Goal: Task Accomplishment & Management: Manage account settings

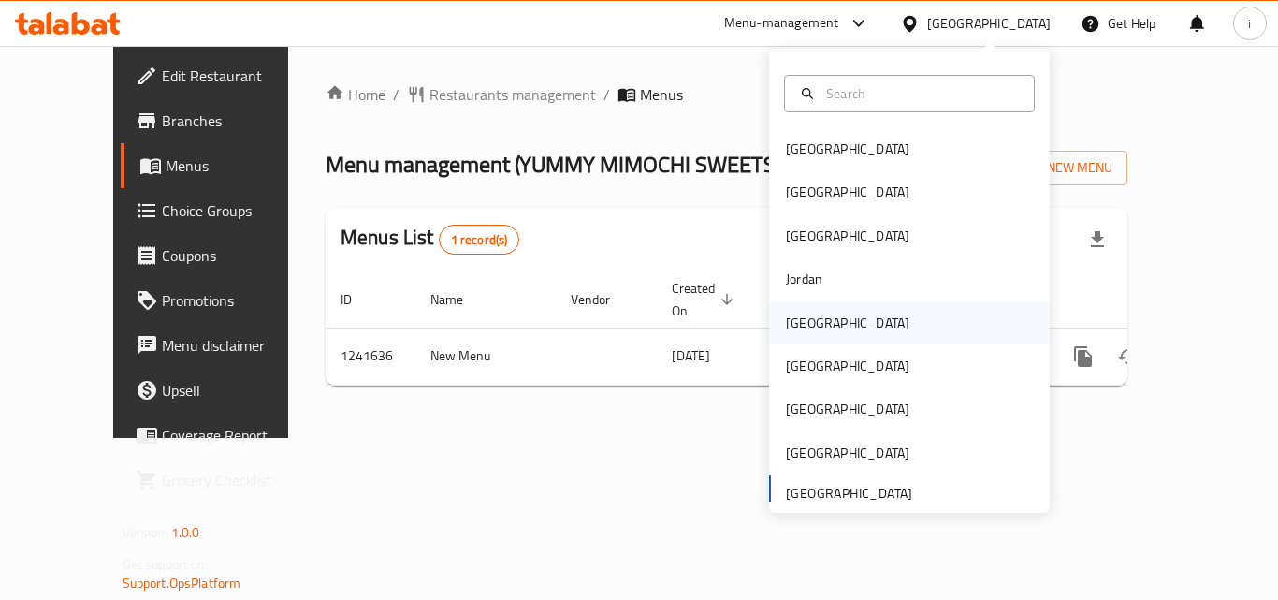
click at [828, 325] on div "[GEOGRAPHIC_DATA]" at bounding box center [909, 322] width 281 height 43
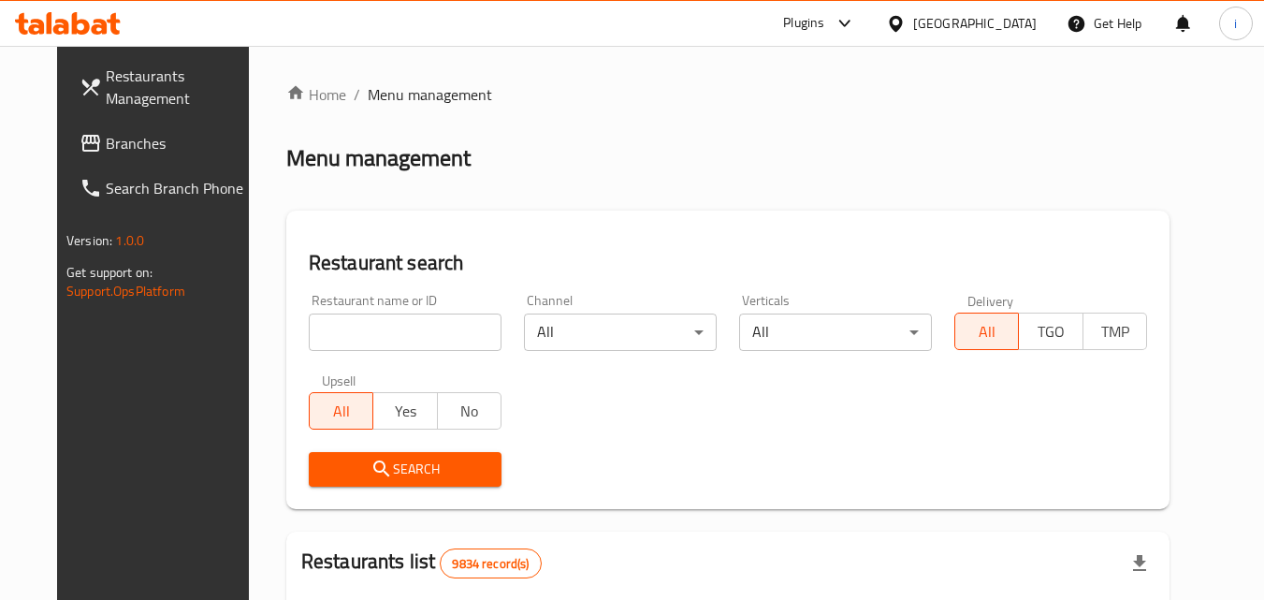
click at [856, 21] on icon at bounding box center [845, 23] width 22 height 22
click at [814, 161] on div "Restaurant-Management" at bounding box center [749, 169] width 147 height 21
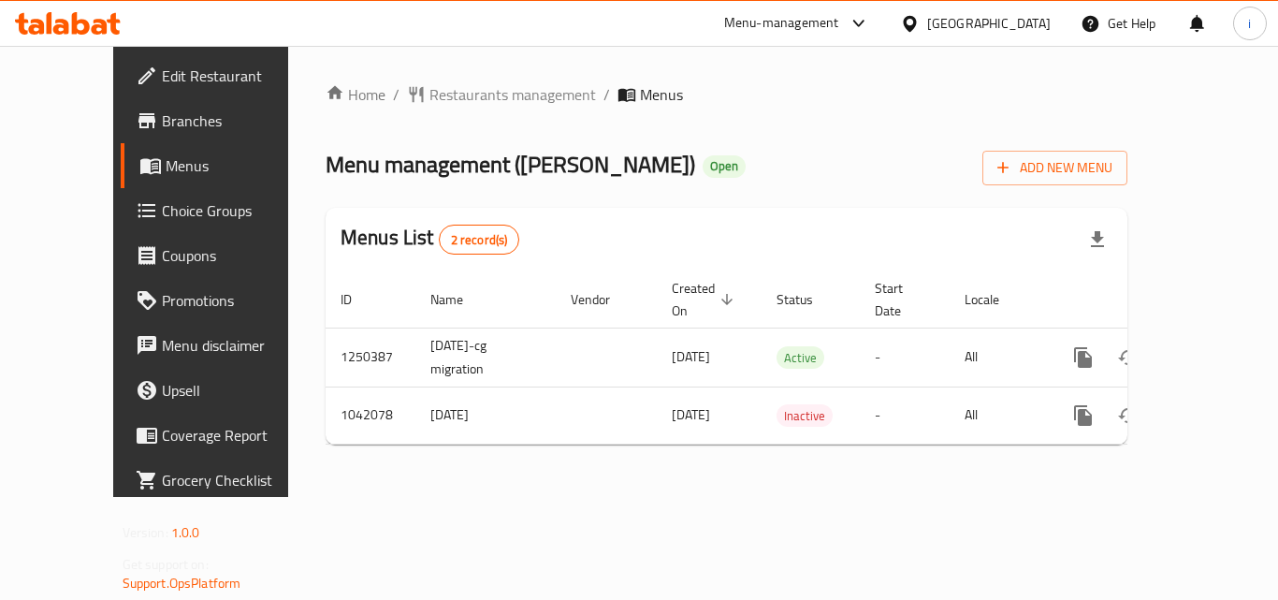
click at [982, 17] on div "[GEOGRAPHIC_DATA]" at bounding box center [989, 23] width 124 height 21
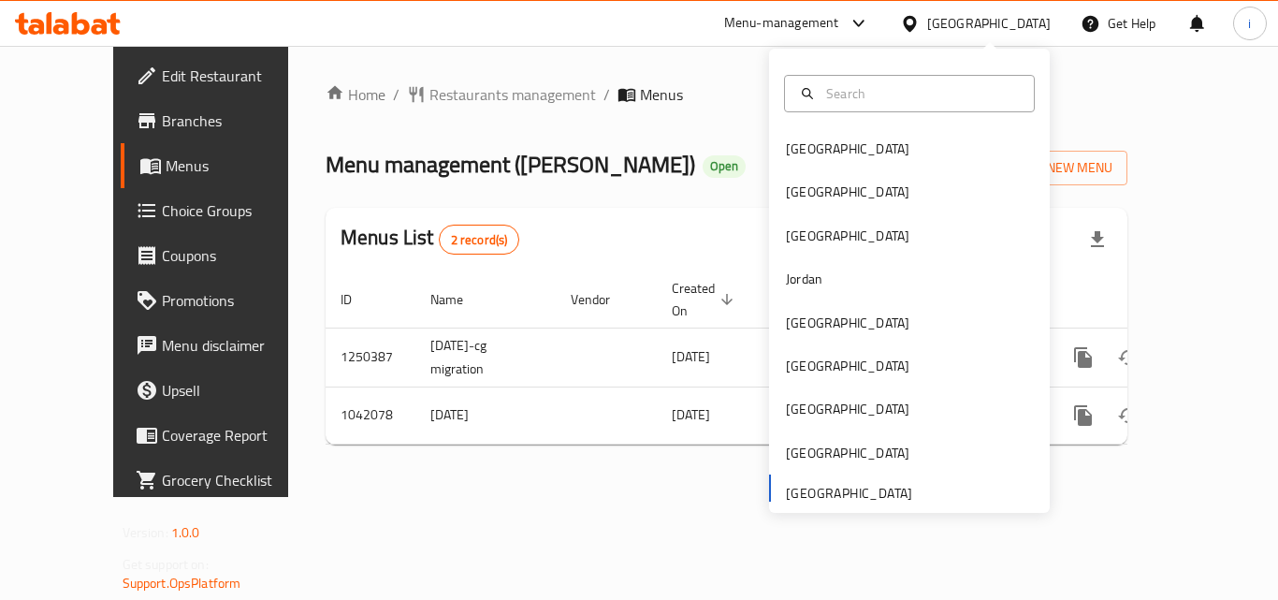
click at [769, 26] on div "Menu-management" at bounding box center [781, 23] width 115 height 22
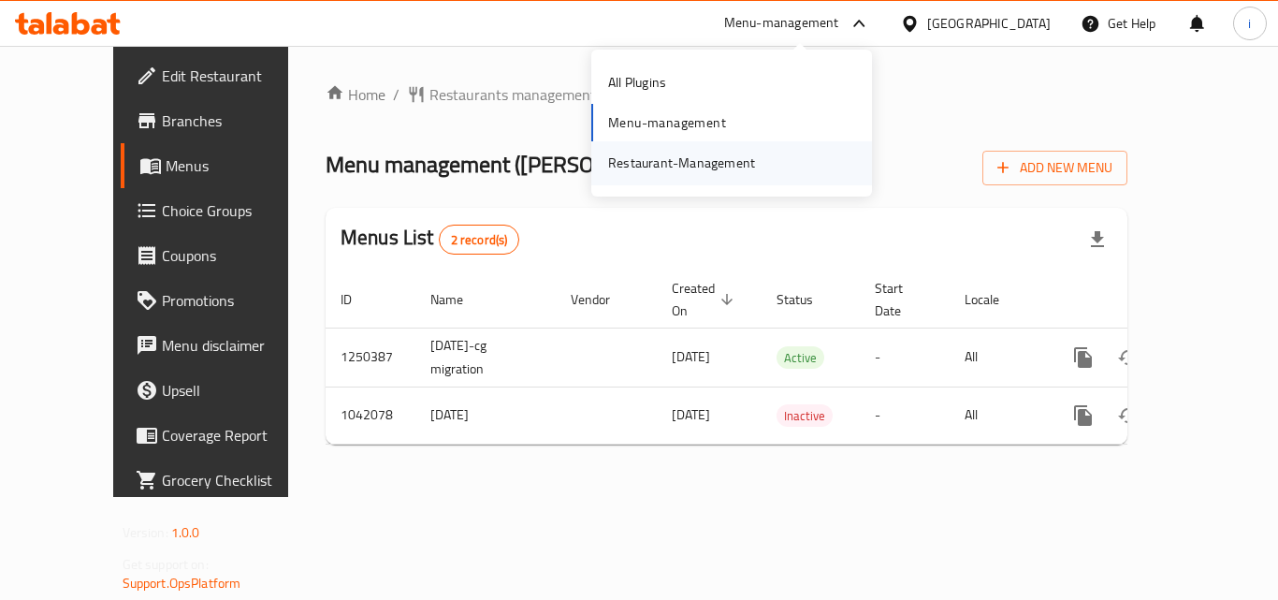
click at [737, 163] on div "Restaurant-Management" at bounding box center [681, 163] width 147 height 21
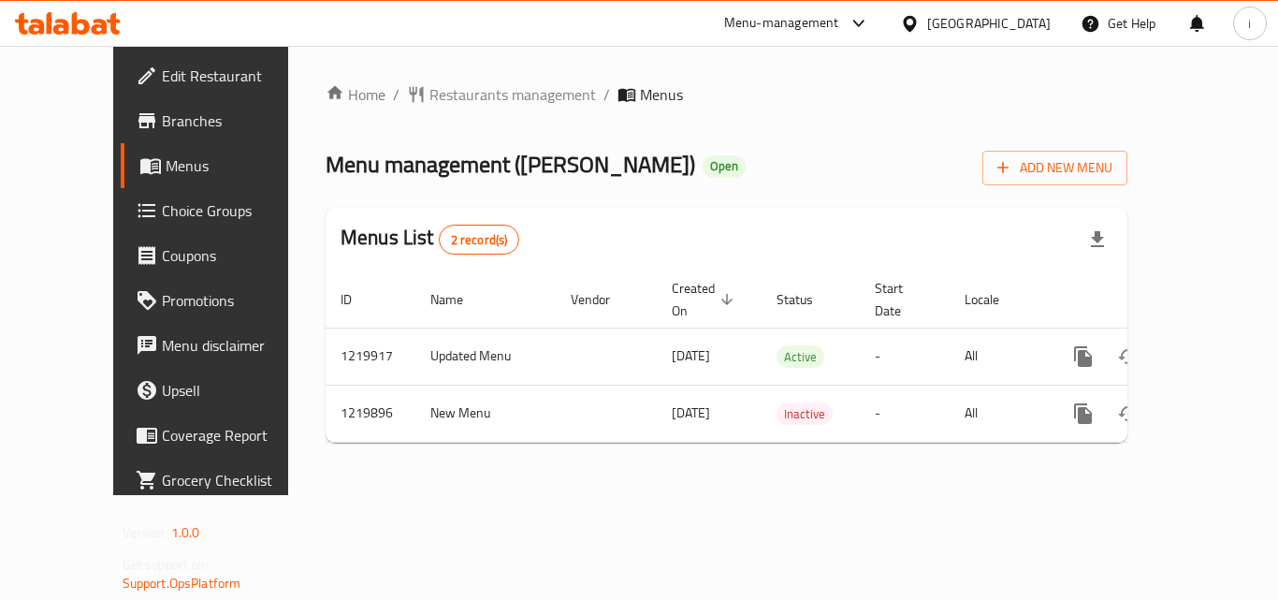
click at [802, 21] on div "Menu-management" at bounding box center [781, 23] width 115 height 22
click at [616, 160] on div "Restaurant-Management" at bounding box center [681, 163] width 147 height 21
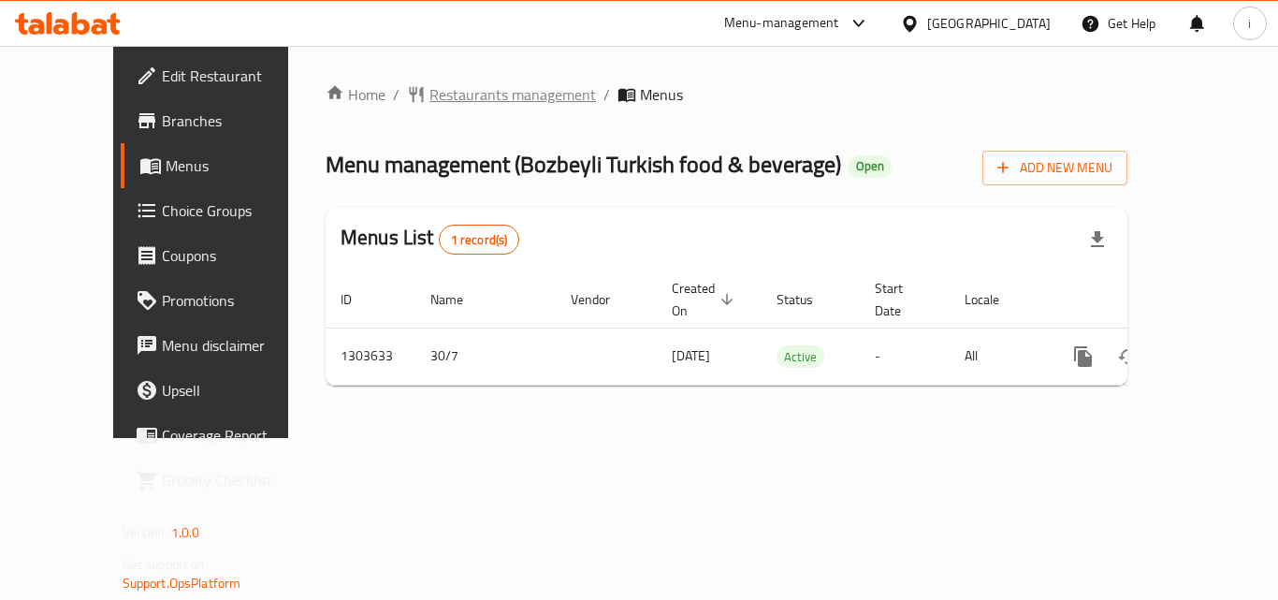
click at [429, 83] on span "Restaurants management" at bounding box center [512, 94] width 167 height 22
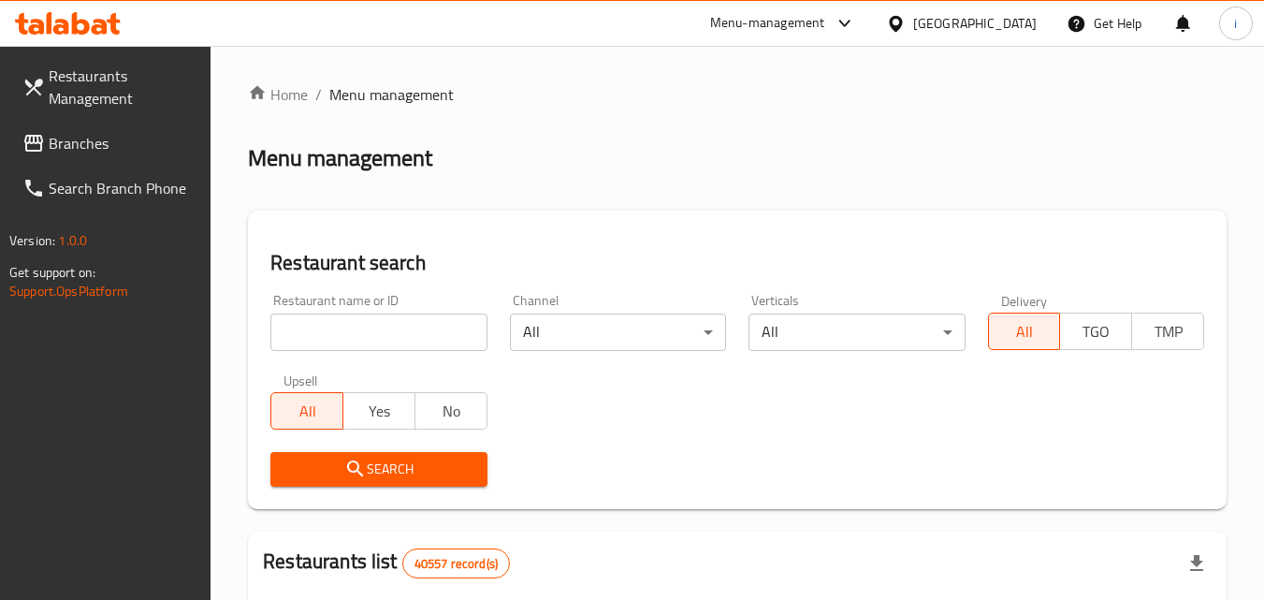
click at [403, 328] on input "search" at bounding box center [378, 331] width 216 height 37
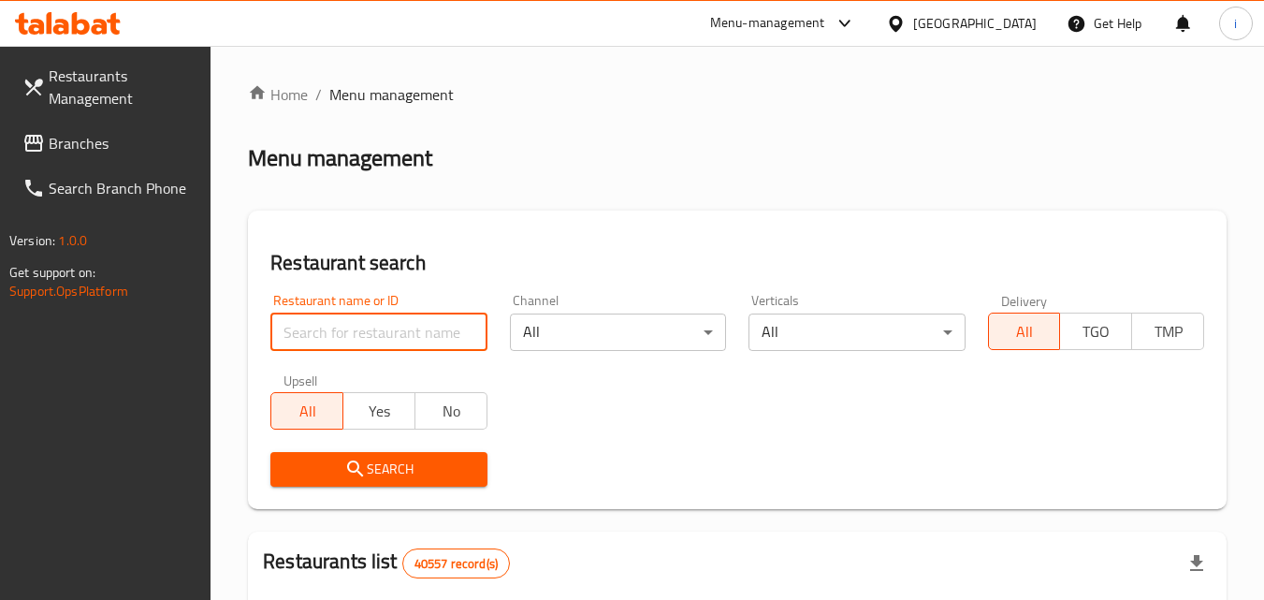
paste input "702914"
type input "702914"
click button "Search" at bounding box center [378, 469] width 216 height 35
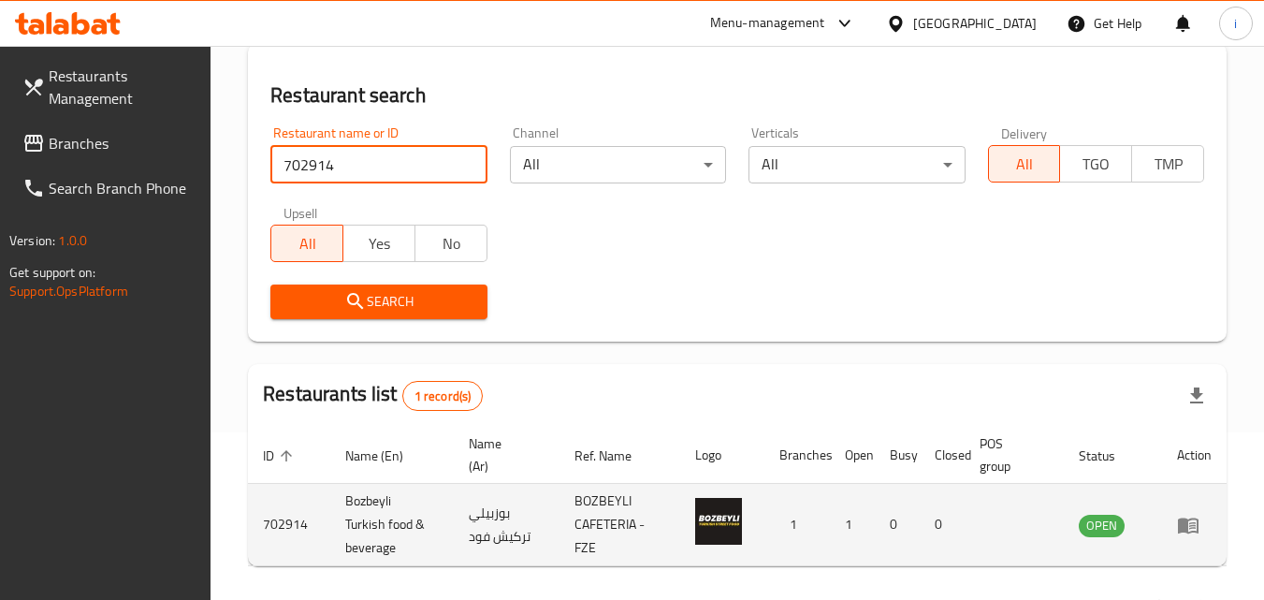
scroll to position [235, 0]
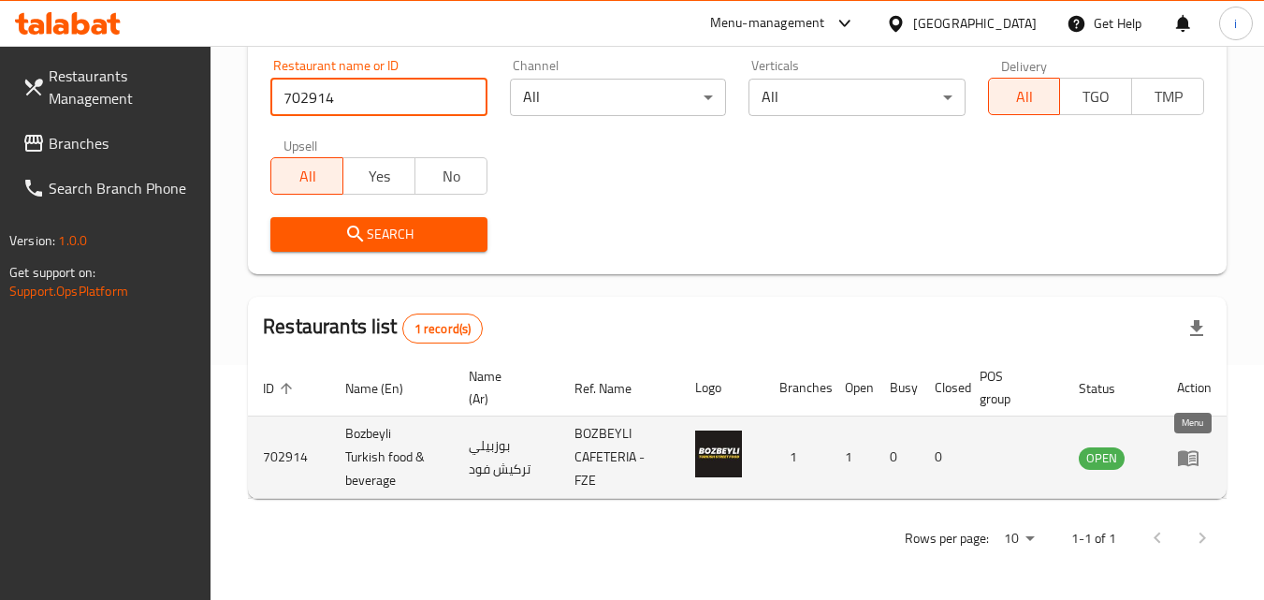
click at [1182, 462] on icon "enhanced table" at bounding box center [1188, 458] width 21 height 16
